Goal: Find contact information: Find contact information

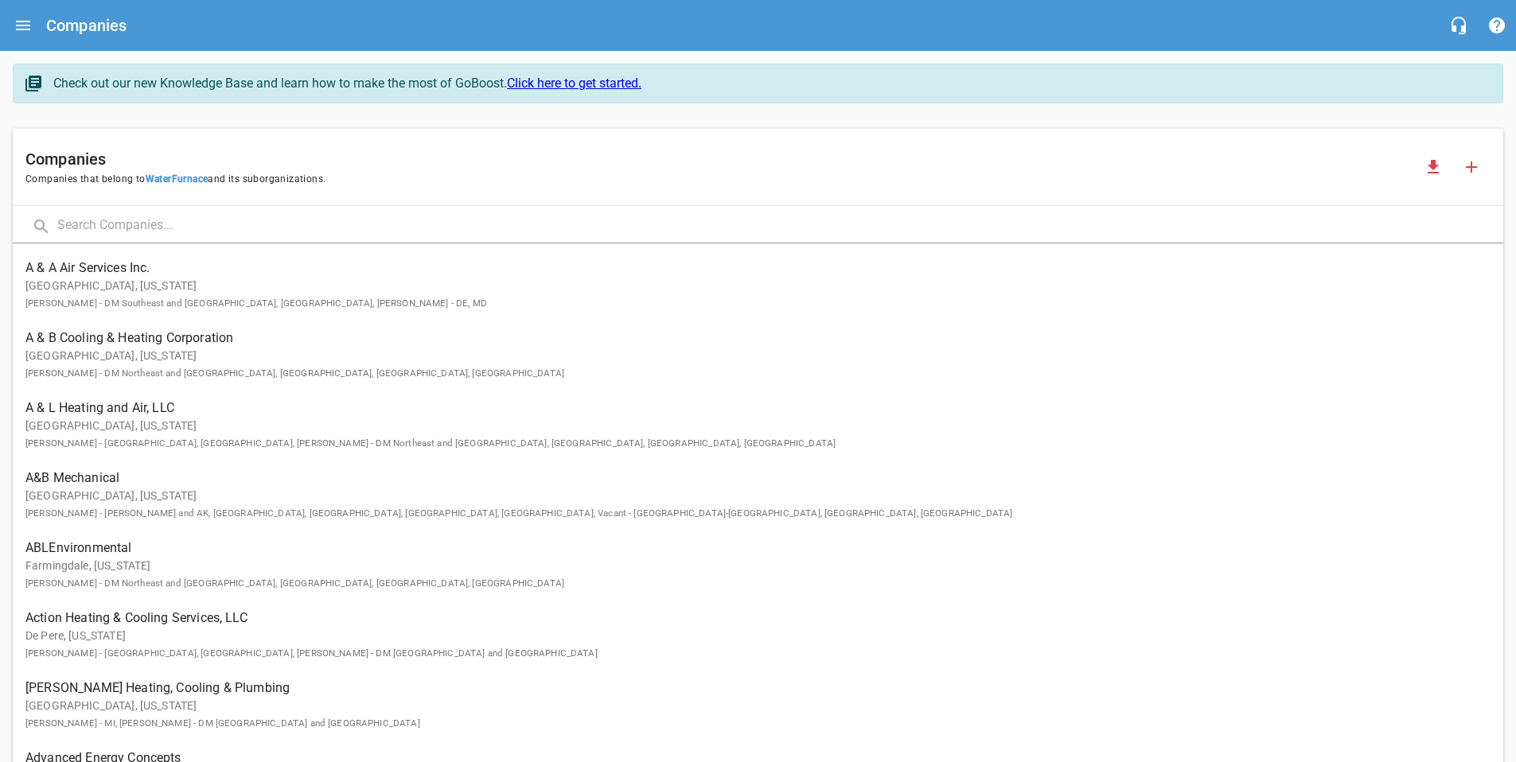
click at [125, 232] on input "text" at bounding box center [780, 226] width 1446 height 34
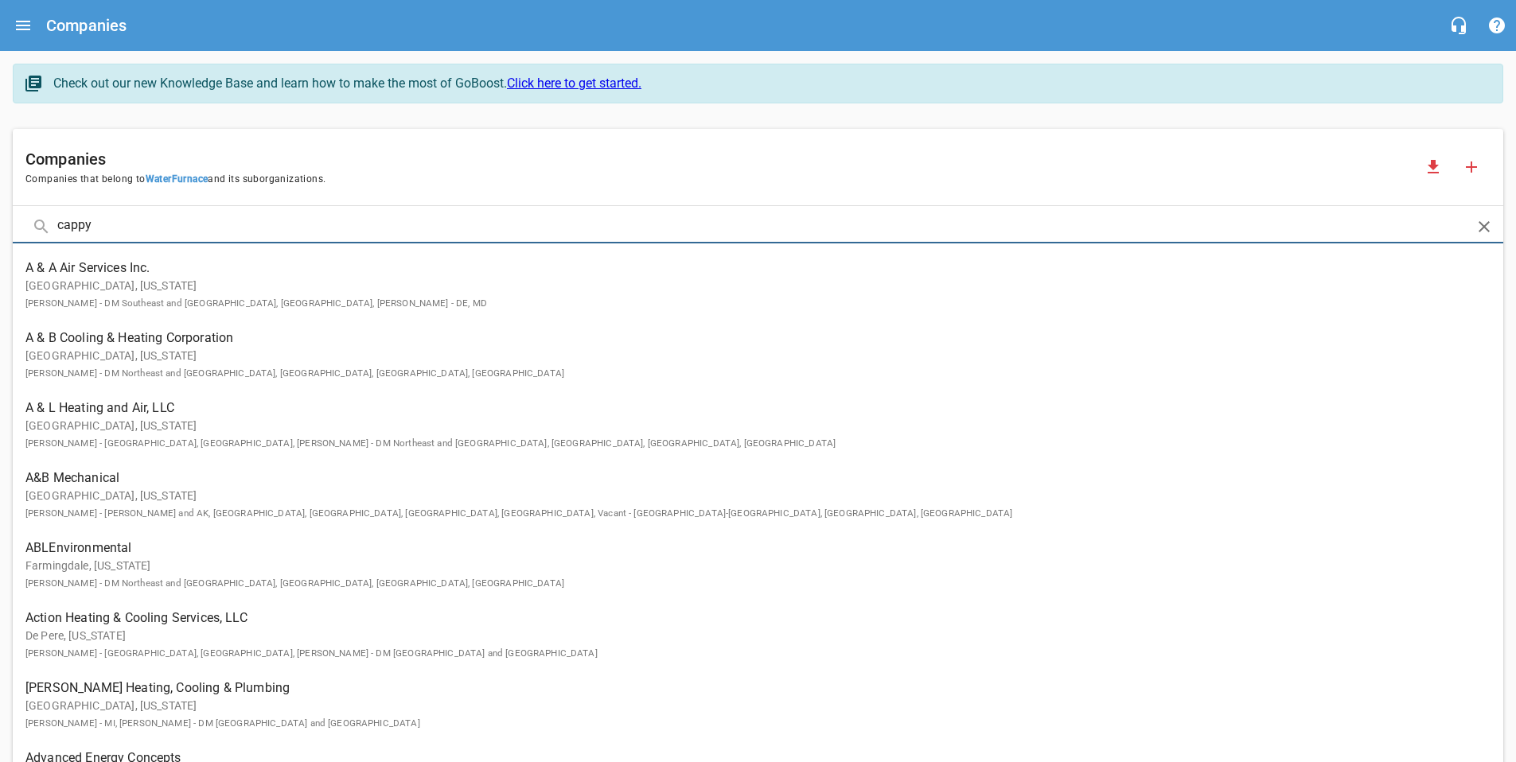
type input "cappy"
click button at bounding box center [0, 0] width 0 height 0
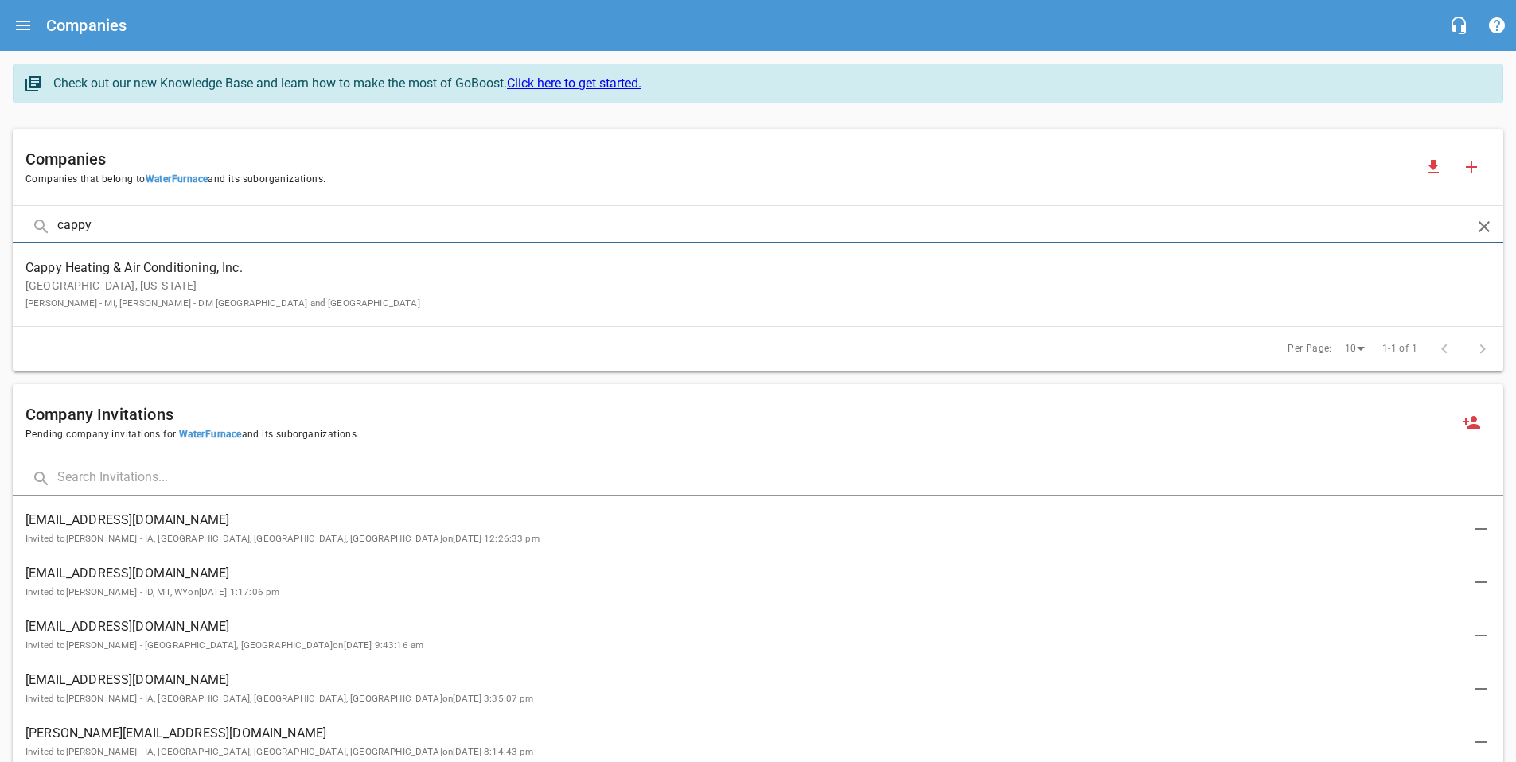
click at [108, 293] on p "[GEOGRAPHIC_DATA], [US_STATE] [PERSON_NAME] - MI, [PERSON_NAME] - DM [GEOGRAPHI…" at bounding box center [745, 294] width 1440 height 33
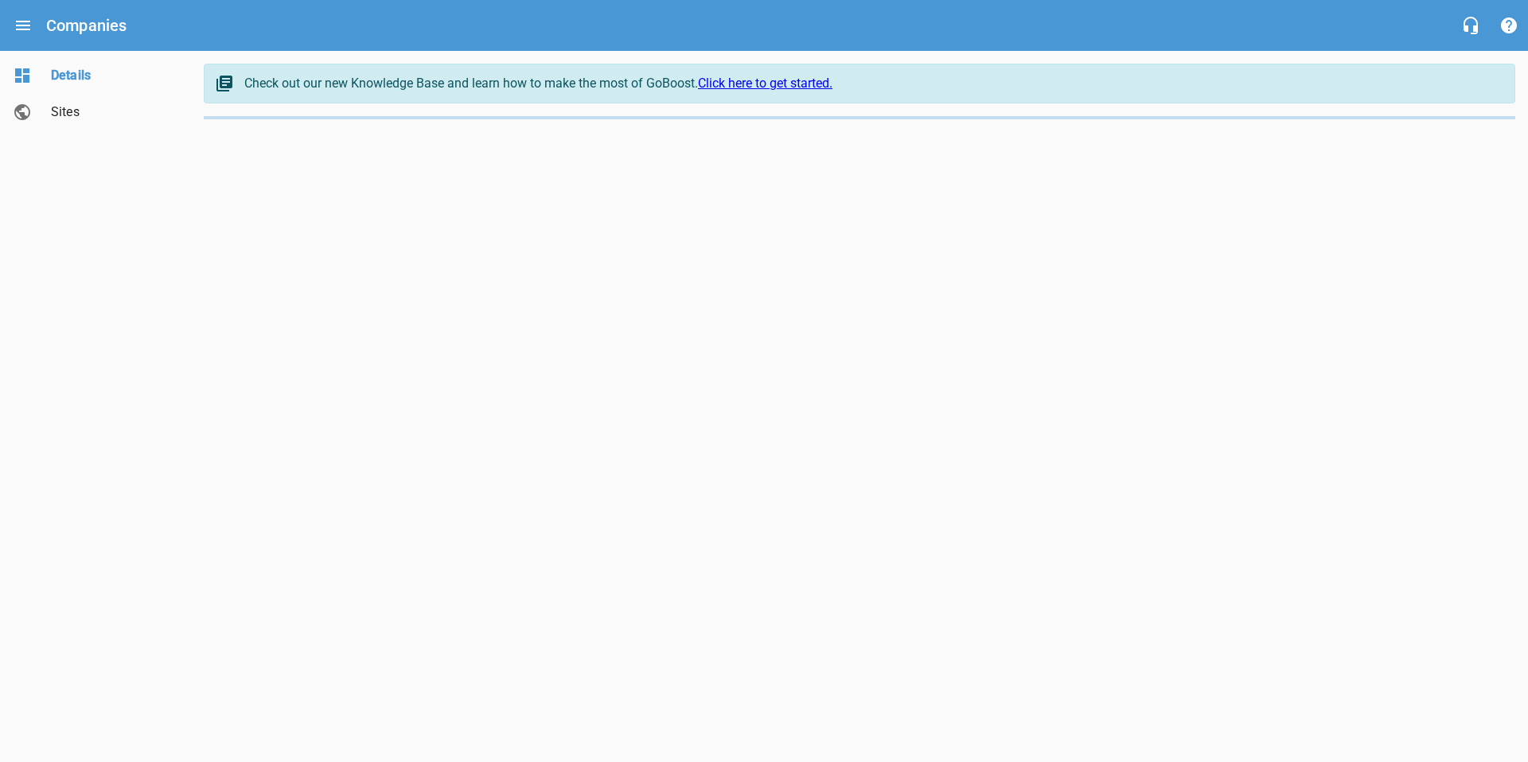
select select "[US_STATE]"
select select "5"
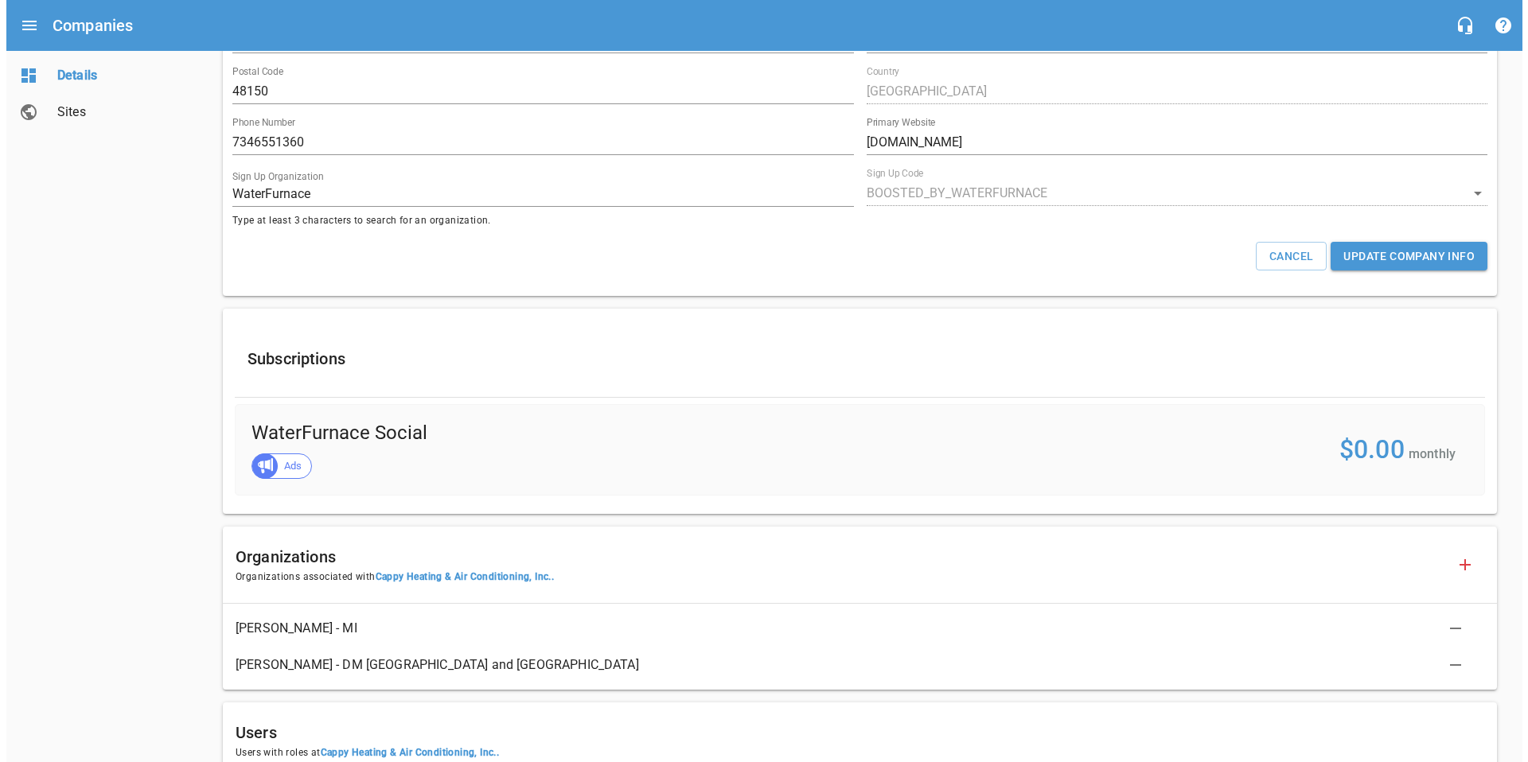
scroll to position [256, 0]
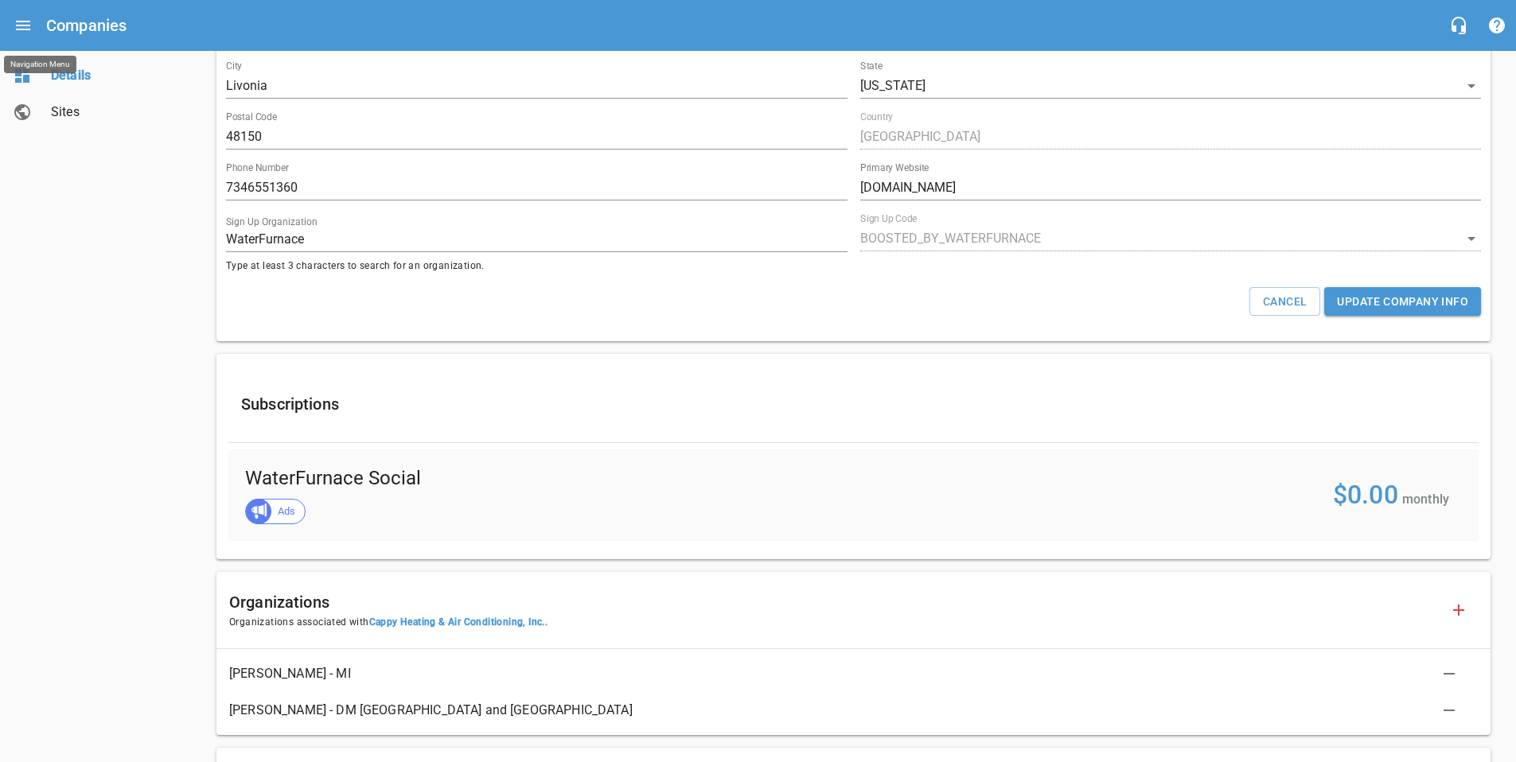
click at [25, 19] on icon "Open drawer" at bounding box center [23, 25] width 19 height 19
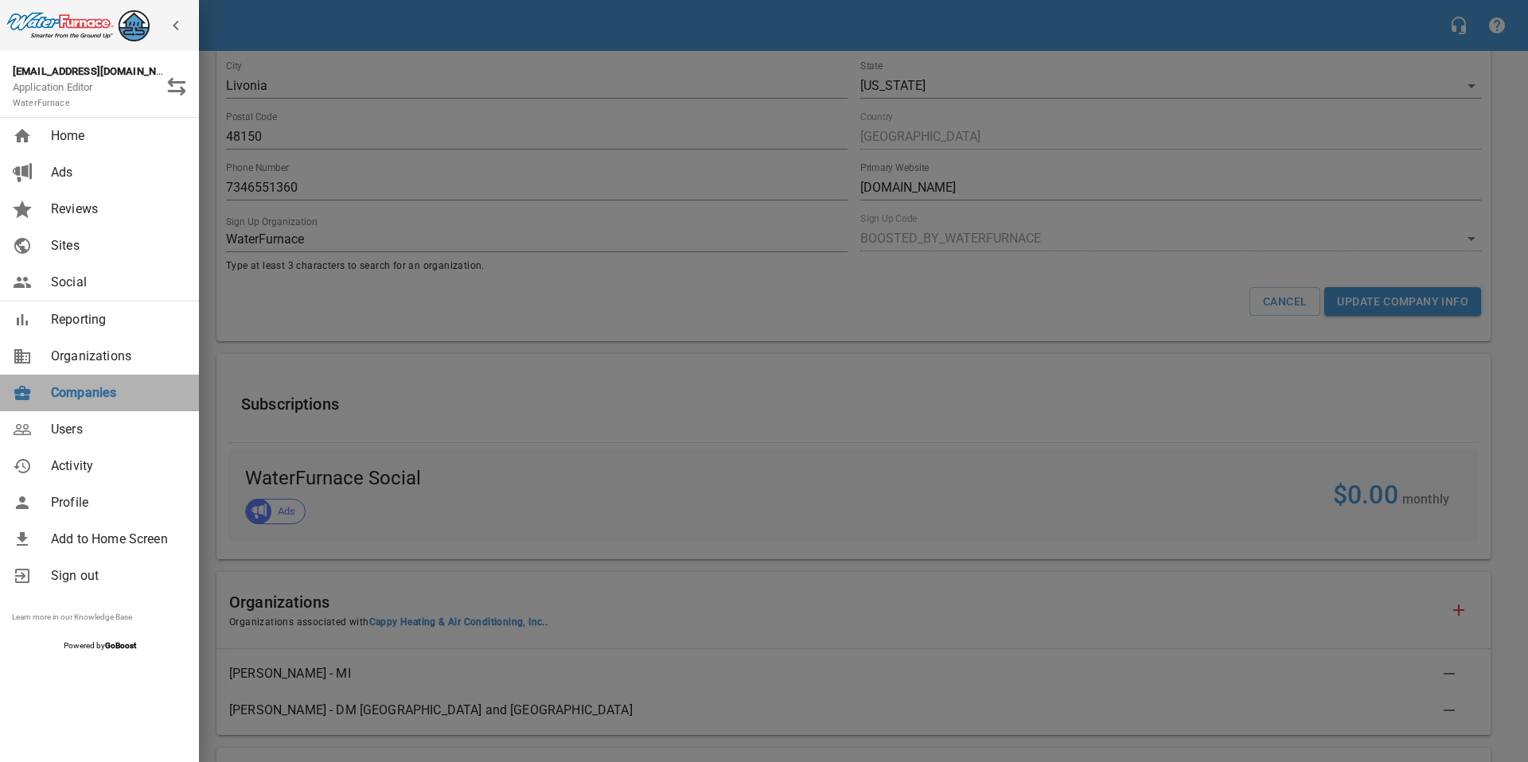
click at [90, 387] on span "Companies" at bounding box center [115, 393] width 129 height 19
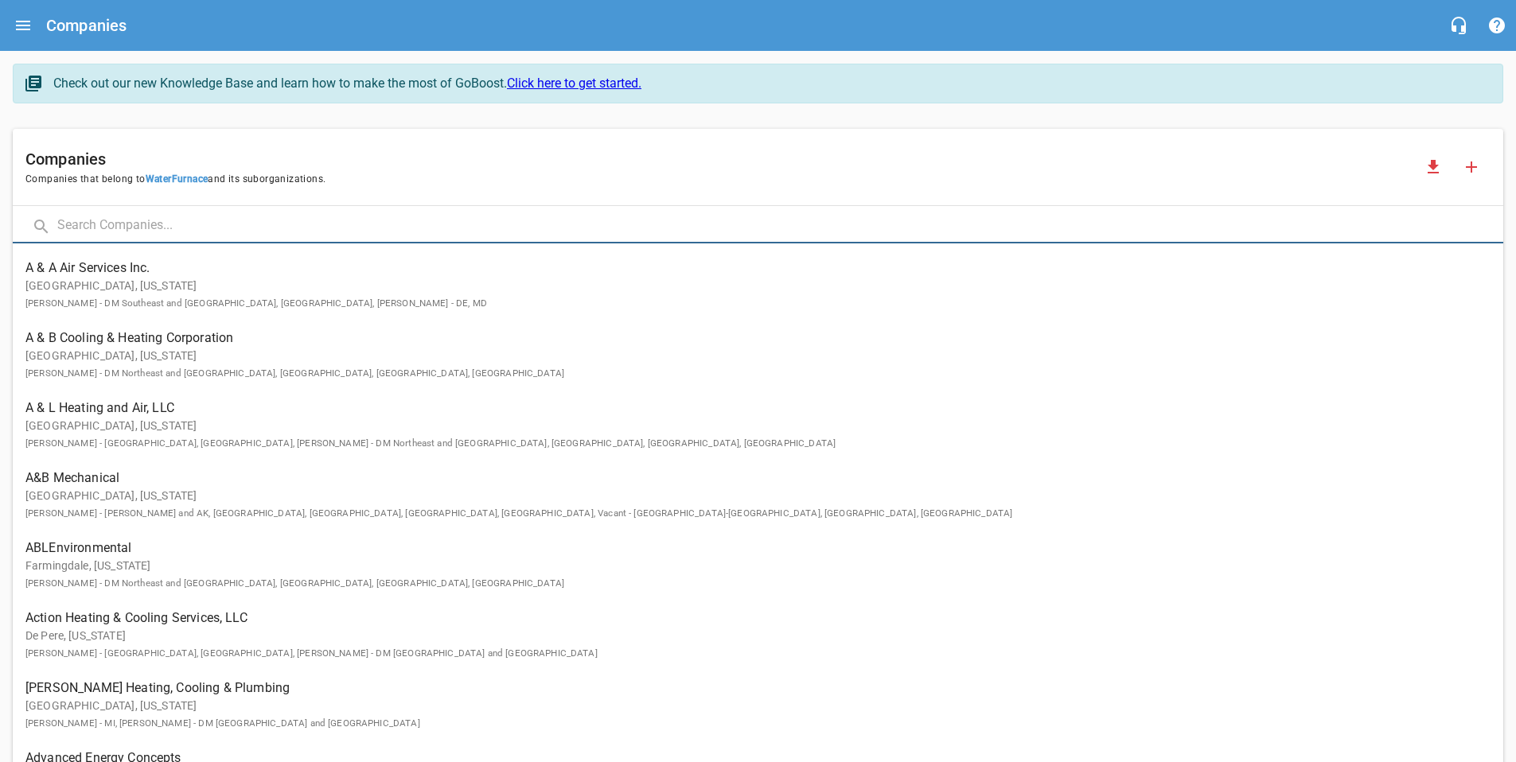
click at [242, 227] on input "text" at bounding box center [780, 226] width 1446 height 34
type input "[PERSON_NAME]"
click button at bounding box center [0, 0] width 0 height 0
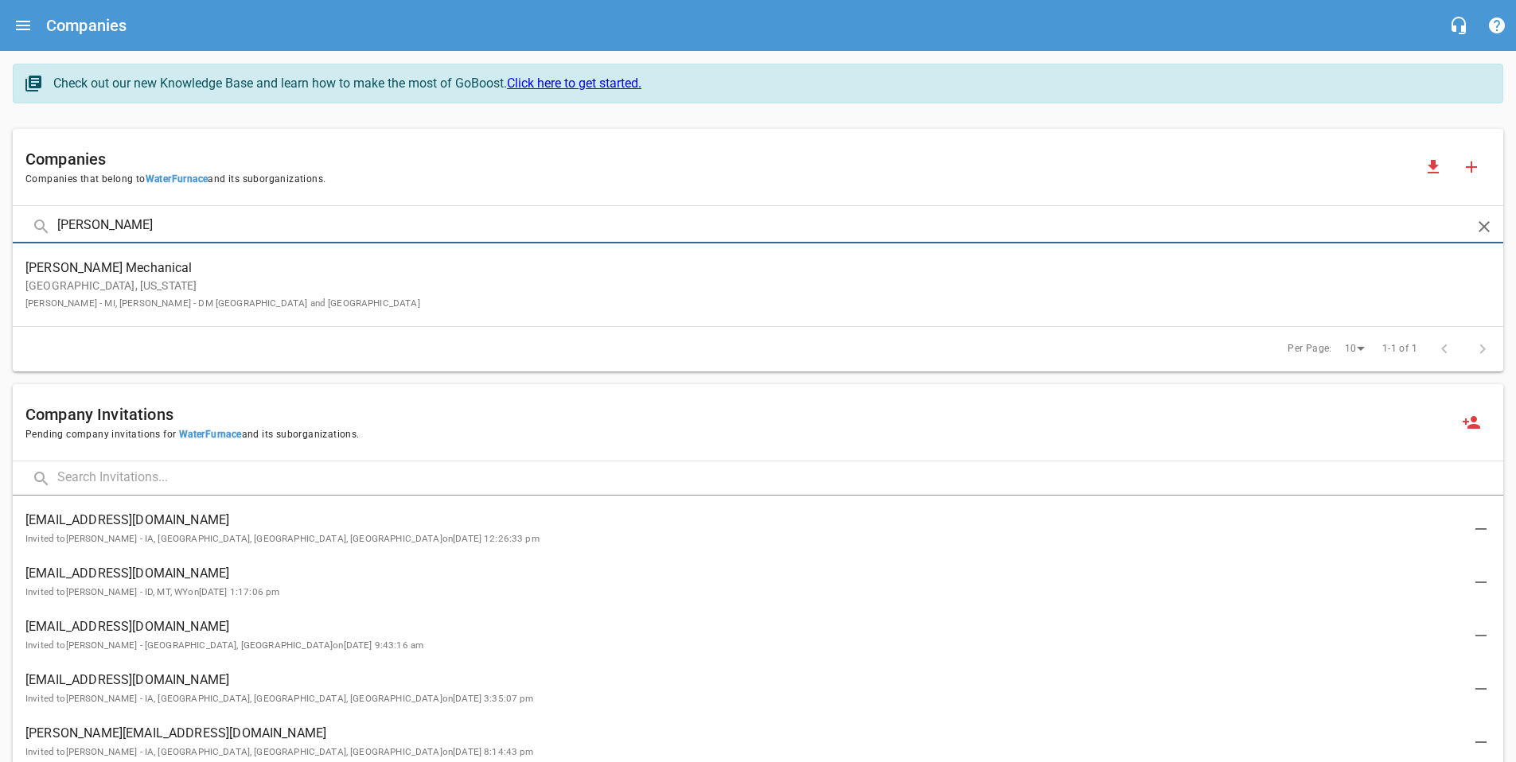
click at [256, 286] on p "Dexter, [US_STATE] [PERSON_NAME] - MI, [PERSON_NAME] - DM [GEOGRAPHIC_DATA] and…" at bounding box center [745, 294] width 1440 height 33
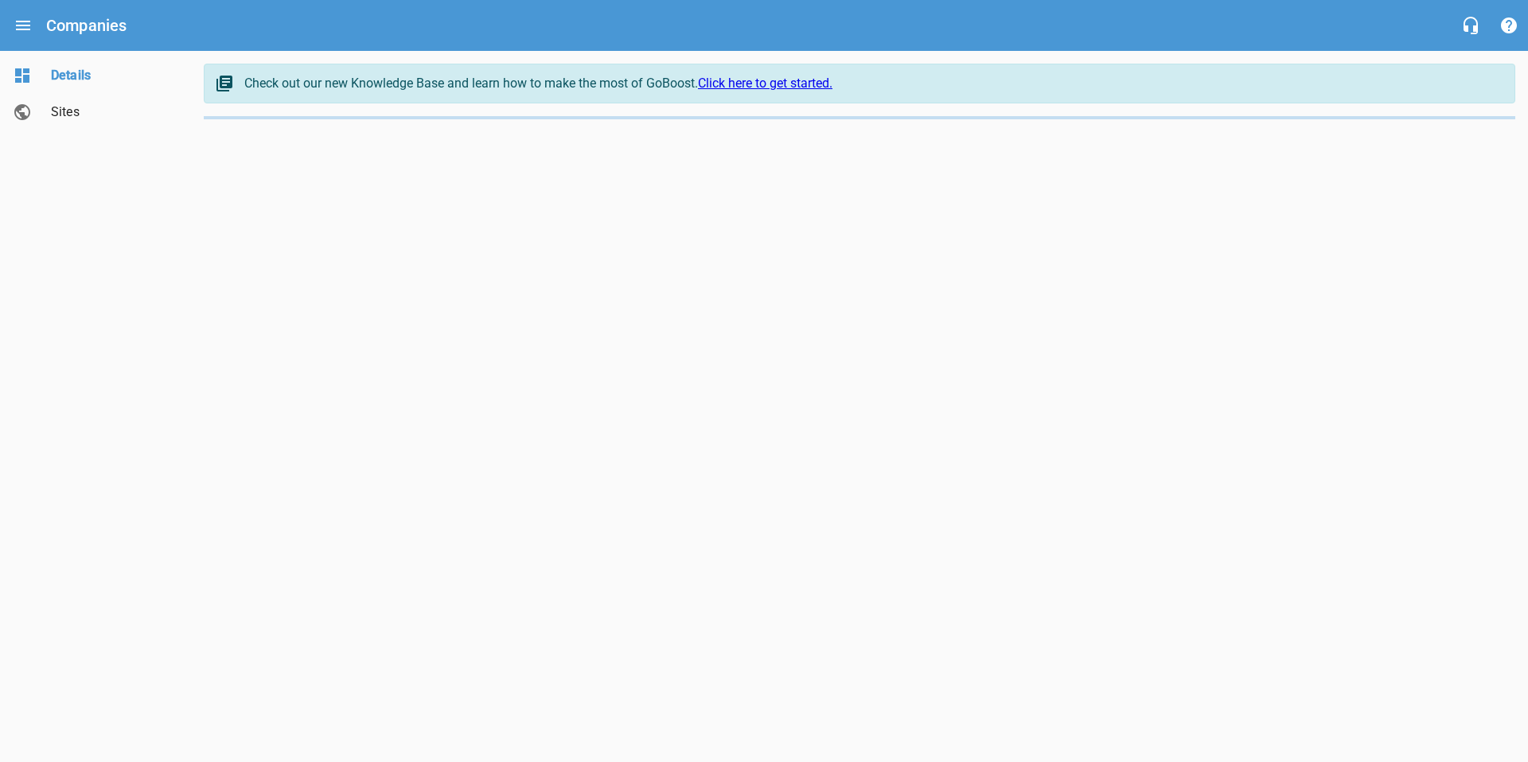
select select "[US_STATE]"
select select "5"
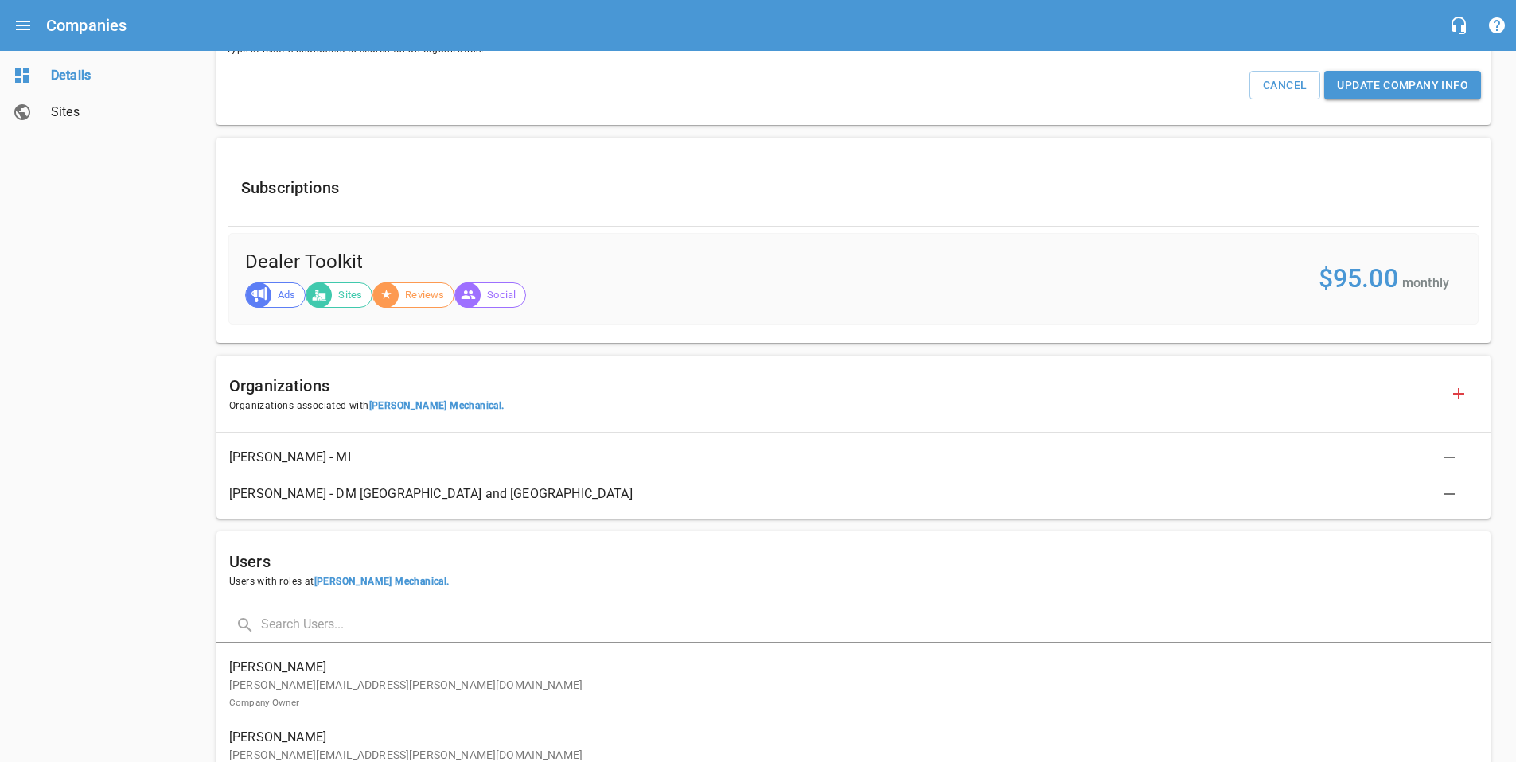
scroll to position [854, 0]
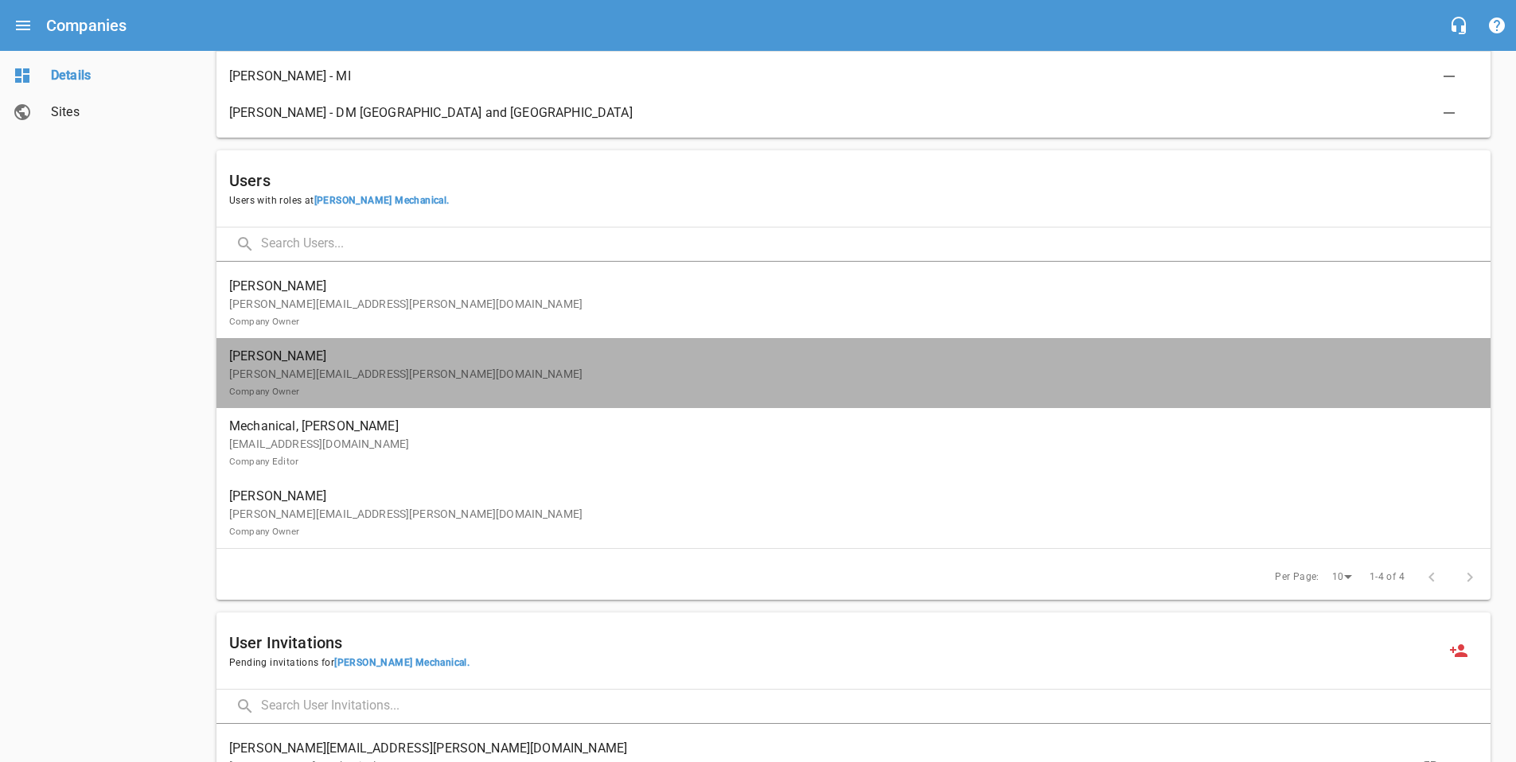
click at [782, 383] on p "[PERSON_NAME][EMAIL_ADDRESS][PERSON_NAME][DOMAIN_NAME] Company Owner" at bounding box center [847, 382] width 1236 height 33
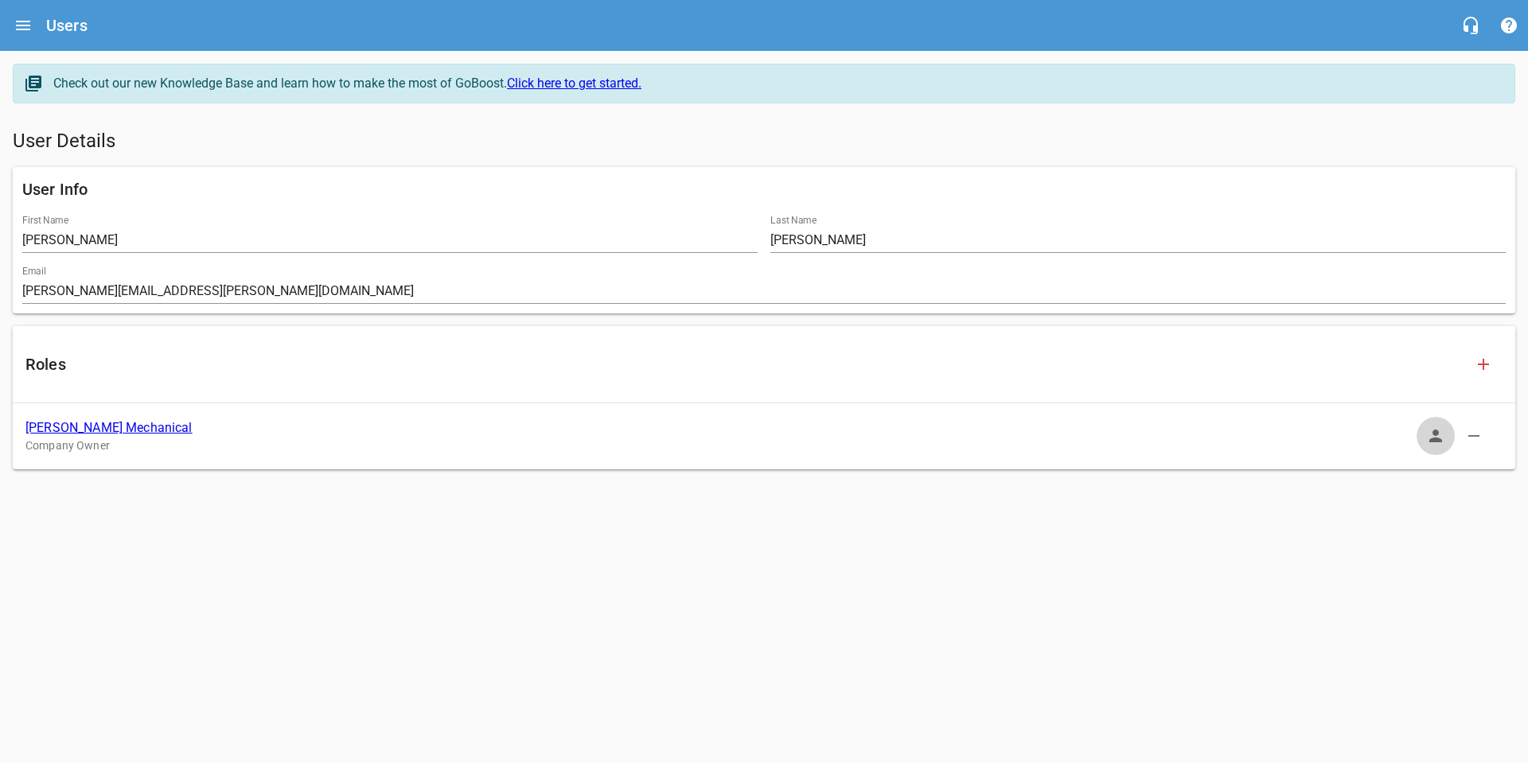
click at [1434, 446] on icon "button" at bounding box center [1435, 436] width 19 height 19
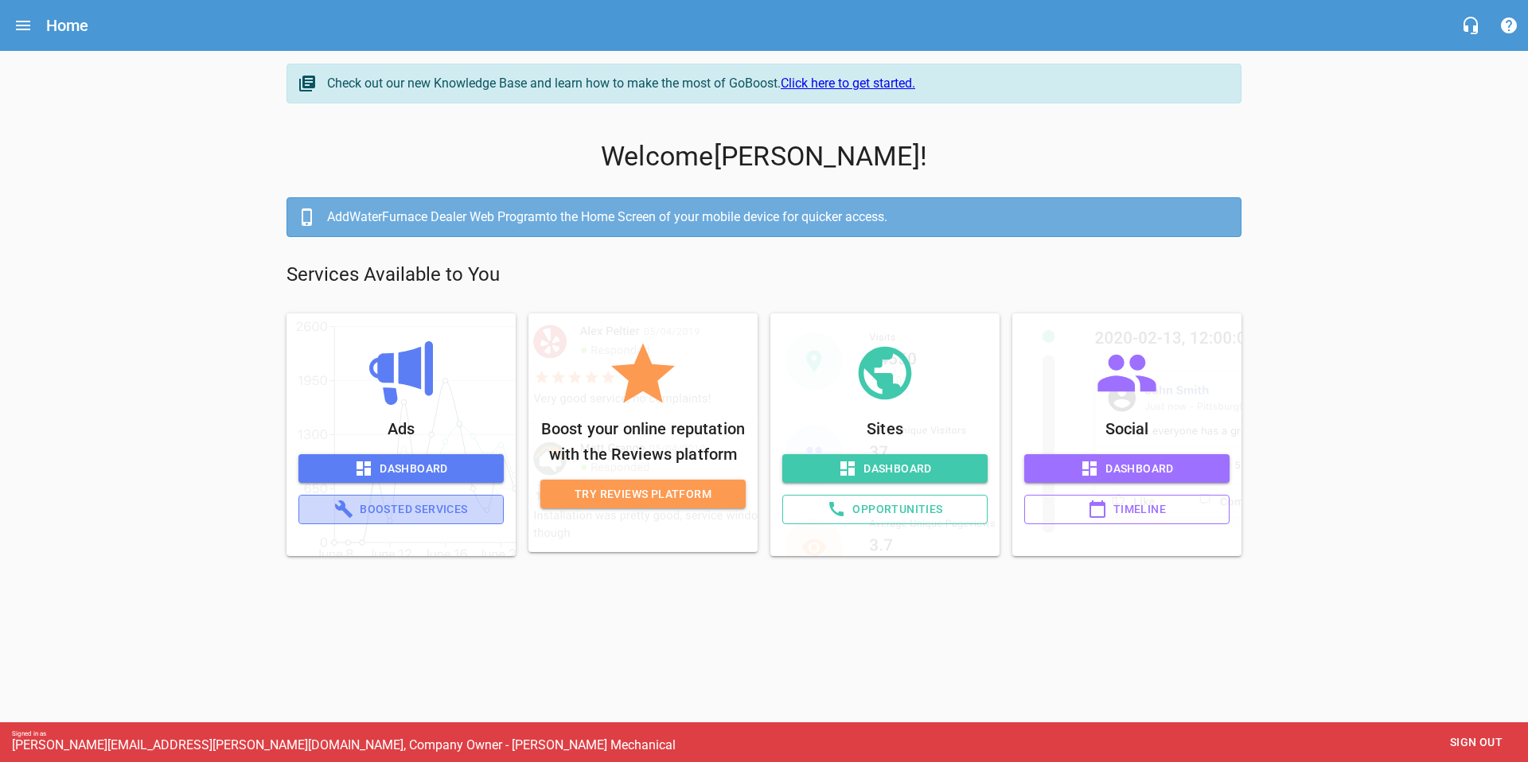
click at [425, 512] on span "Boosted Services" at bounding box center [401, 510] width 178 height 20
